Goal: Task Accomplishment & Management: Use online tool/utility

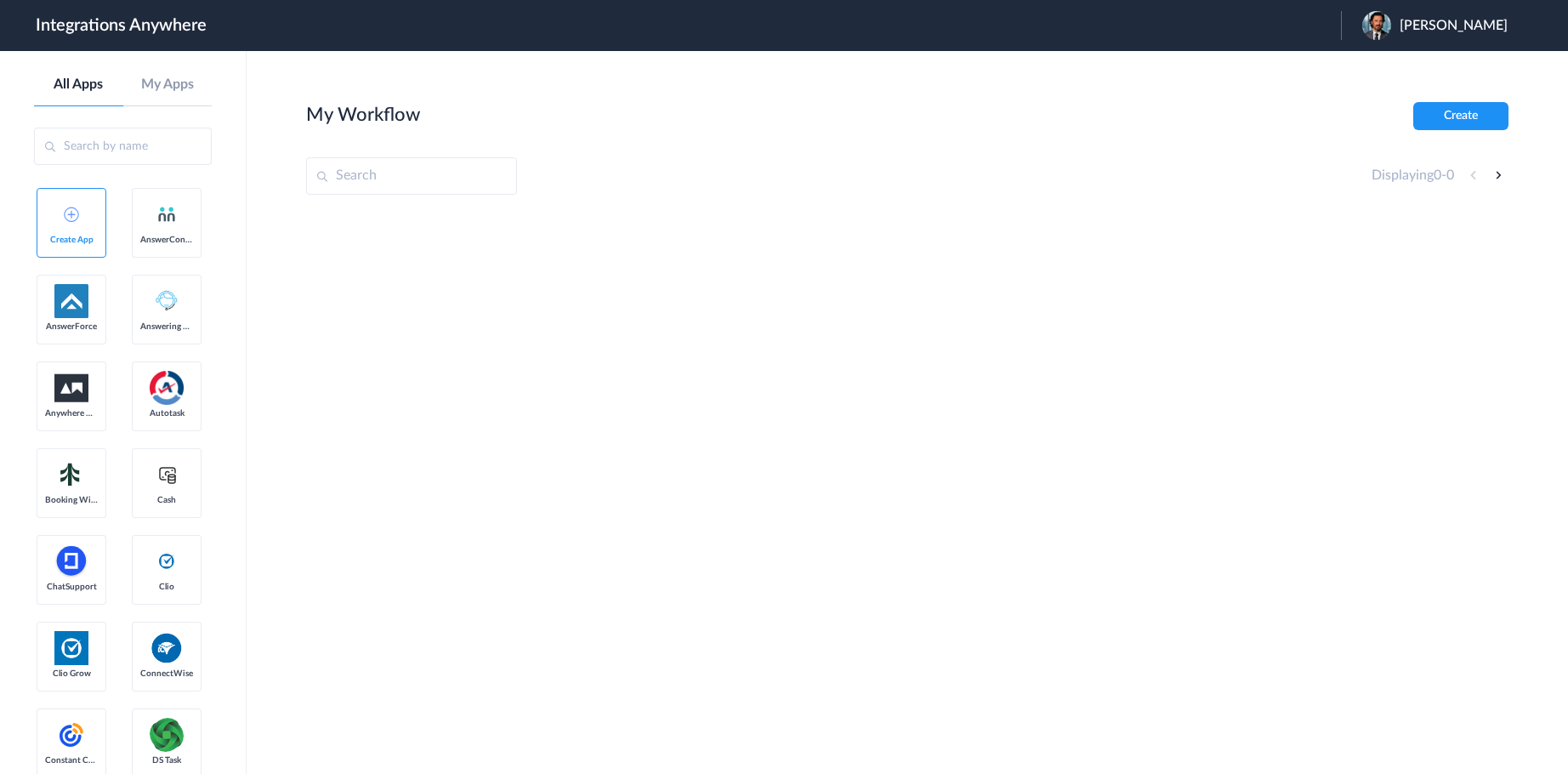
click at [1449, 26] on span "[PERSON_NAME]" at bounding box center [1454, 25] width 108 height 16
click at [1377, 65] on link "Logout" at bounding box center [1372, 69] width 36 height 12
click at [1317, 26] on span "Launch Account" at bounding box center [1272, 25] width 97 height 14
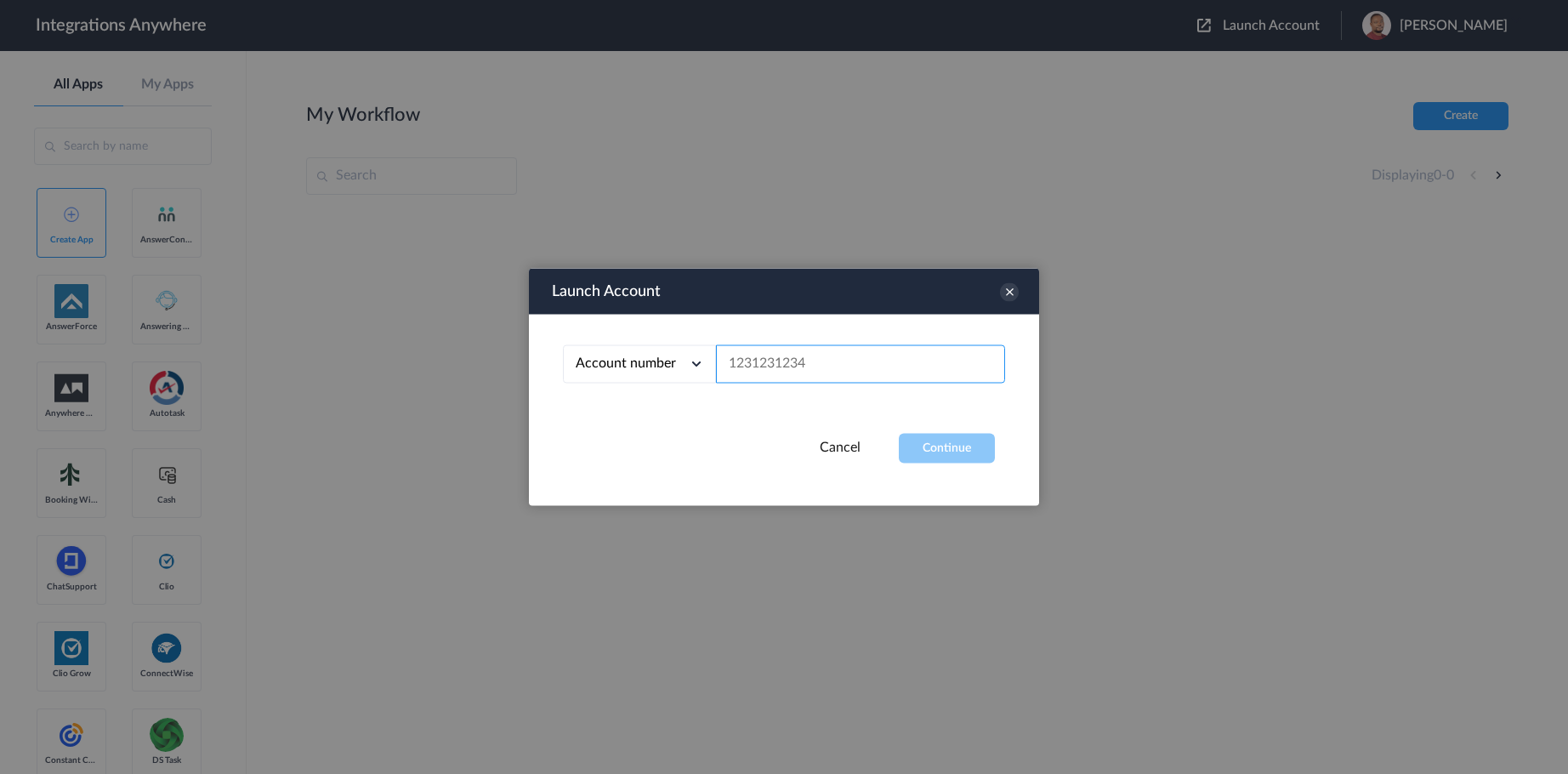
click at [848, 369] on input "text" at bounding box center [860, 364] width 289 height 38
paste input "8664211571"
type input "8664211571"
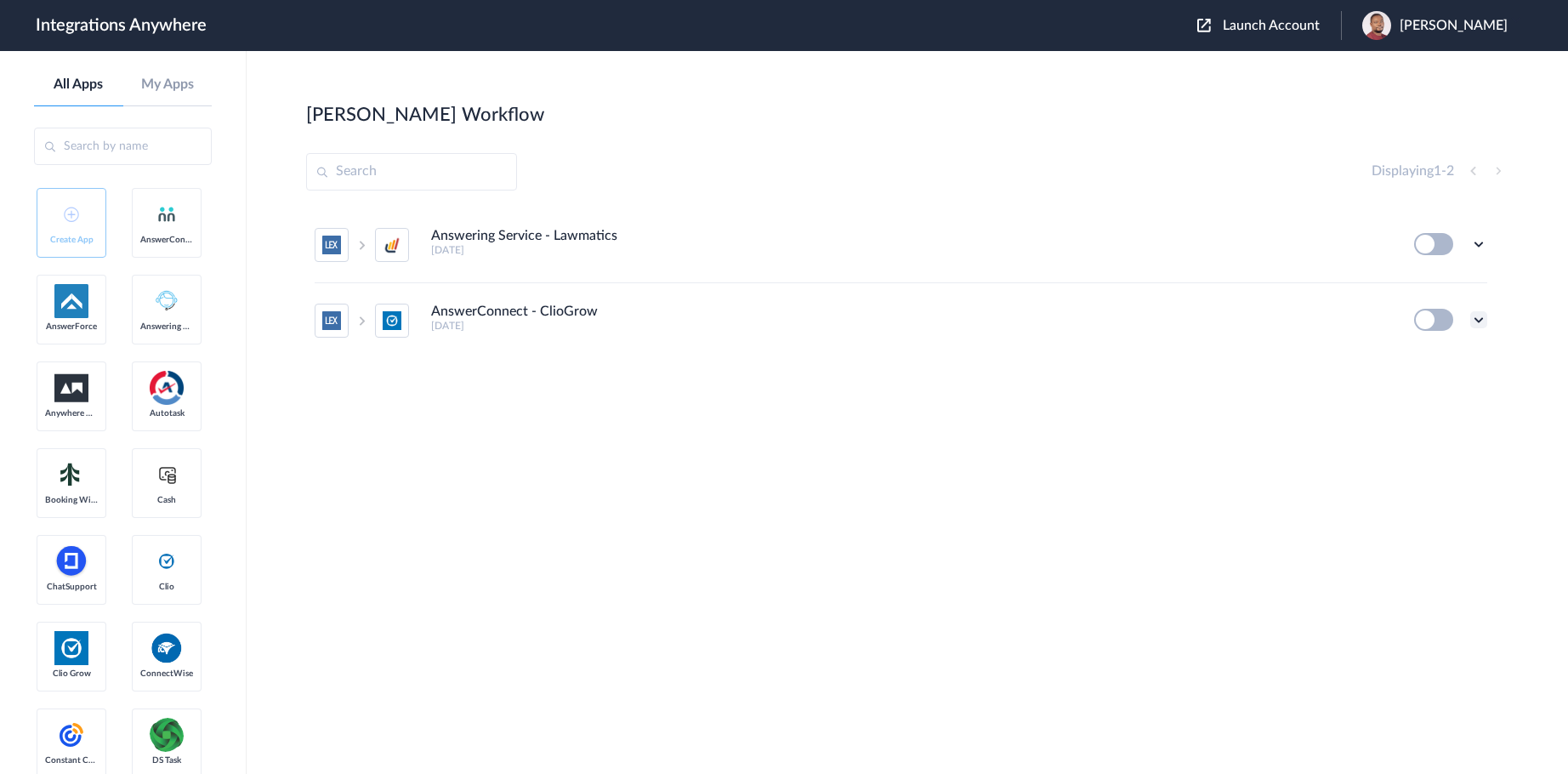
click at [1484, 319] on icon at bounding box center [1479, 319] width 17 height 17
click at [1436, 384] on link "Task history" at bounding box center [1430, 390] width 82 height 12
click at [1479, 244] on icon at bounding box center [1479, 243] width 17 height 17
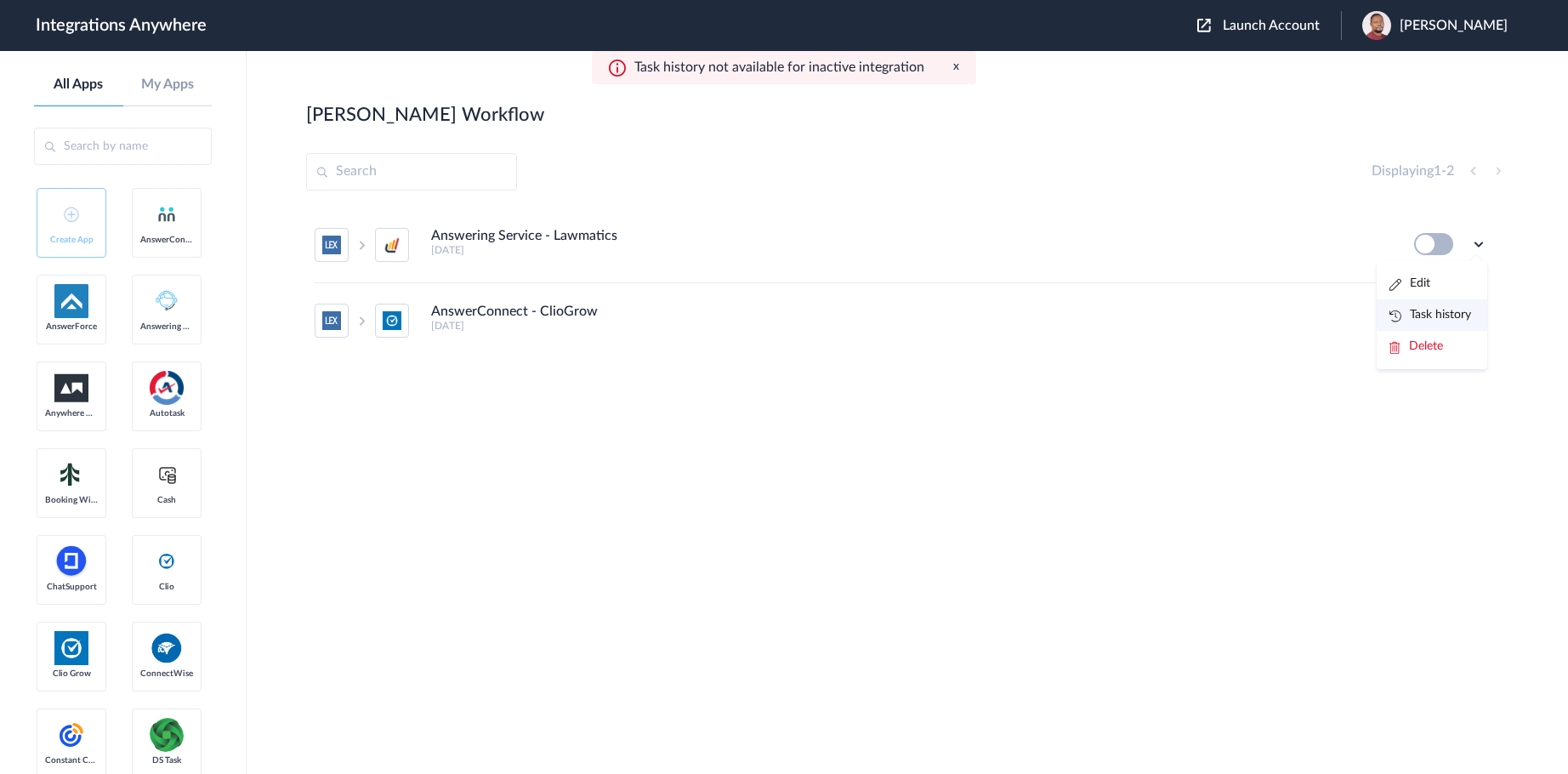
click at [1429, 313] on link "Task history" at bounding box center [1430, 314] width 82 height 12
click at [1187, 593] on section "Houson's Workflow Create Displaying 1 - 2 Answering Service - Lawmatics 6 years…" at bounding box center [908, 463] width 1202 height 723
